Goal: Task Accomplishment & Management: Complete application form

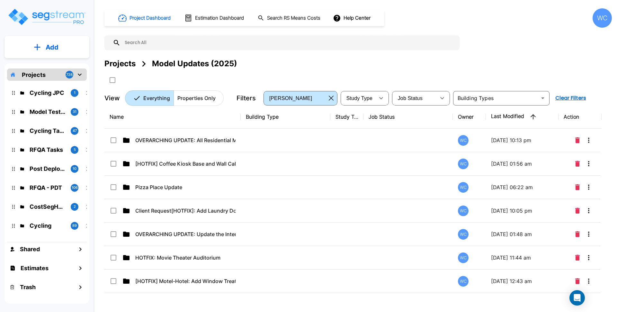
click at [61, 48] on button "Add" at bounding box center [46, 47] width 85 height 19
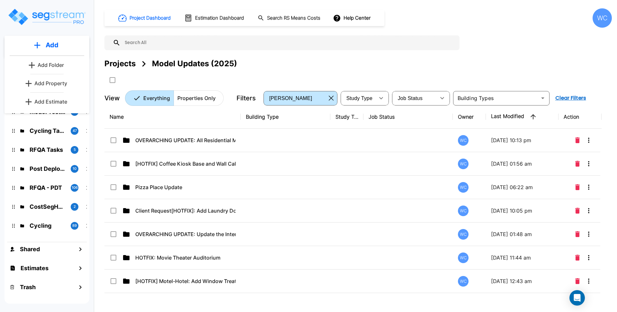
click at [51, 82] on p "Add Property" at bounding box center [50, 83] width 33 height 8
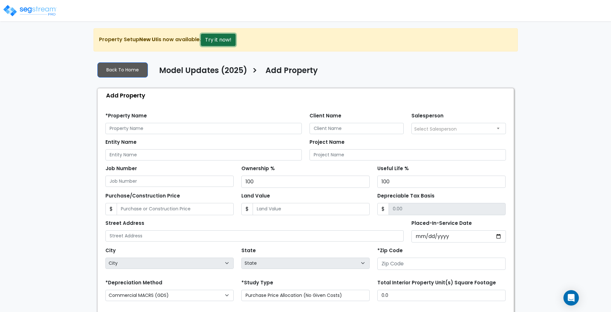
click at [224, 36] on button "Try it now!" at bounding box center [218, 40] width 35 height 12
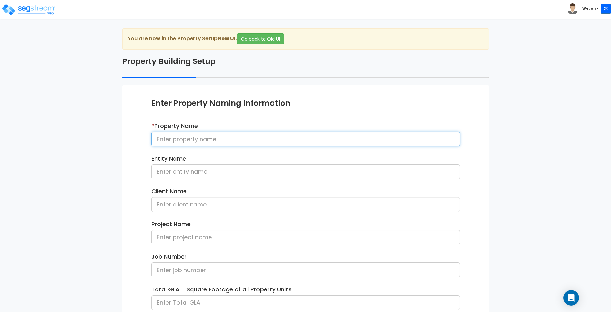
click at [217, 139] on input at bounding box center [305, 138] width 309 height 15
type input "HVAC Update Commercial Tenant"
paste input "Movie Theater"
click at [198, 137] on input "Movie TheaterHVAC Update Commercial Tenant" at bounding box center [305, 138] width 309 height 15
type input "Movie Theater HVAC Update Commercial Tenant"
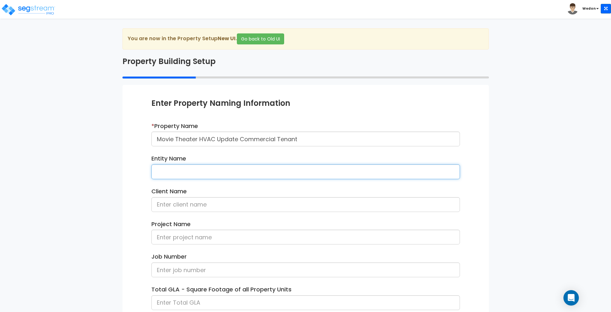
click at [300, 173] on input at bounding box center [305, 171] width 309 height 15
type input "ACME"
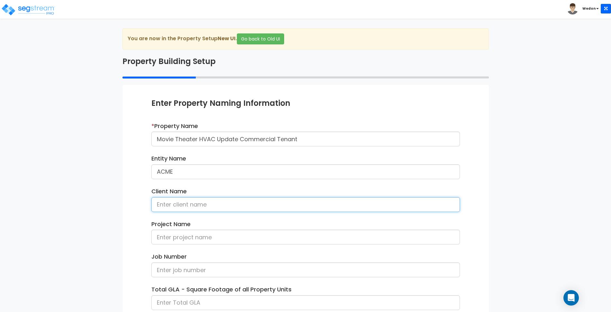
click at [308, 210] on input at bounding box center [305, 204] width 309 height 15
type input "Client Name"
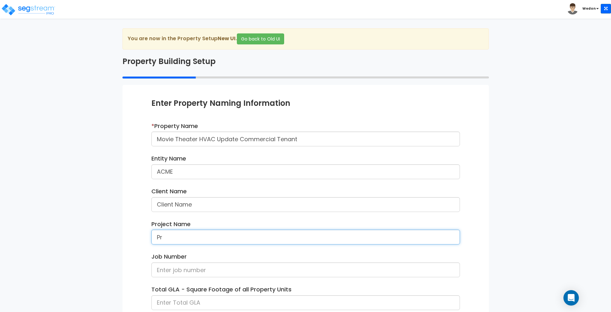
type input "P"
type input "Movie Theater HVAC Tenant"
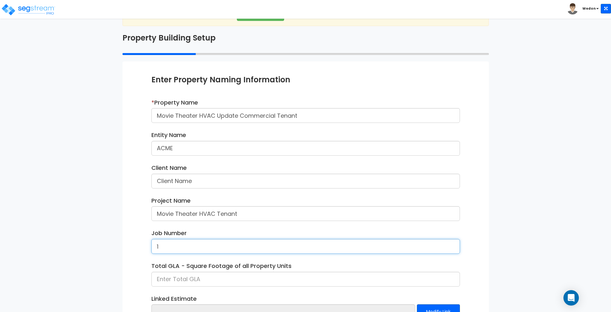
scroll to position [73, 0]
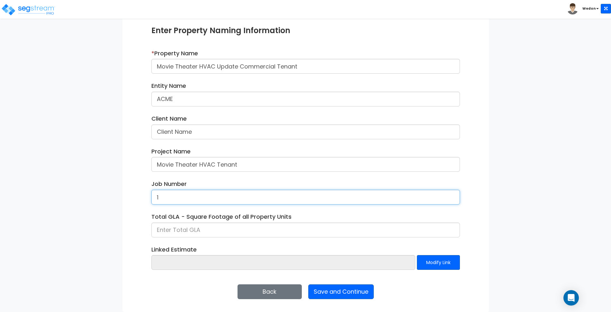
type input "1"
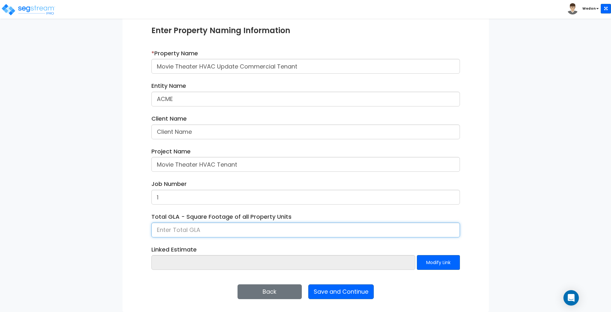
click at [231, 230] on input at bounding box center [305, 229] width 309 height 15
type input "9,000"
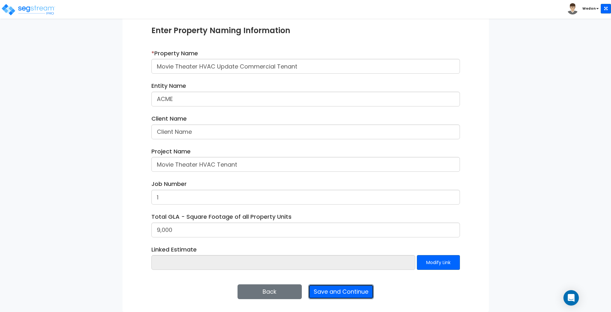
click at [346, 291] on button "Save and Continue" at bounding box center [341, 291] width 66 height 15
